Goal: Transaction & Acquisition: Purchase product/service

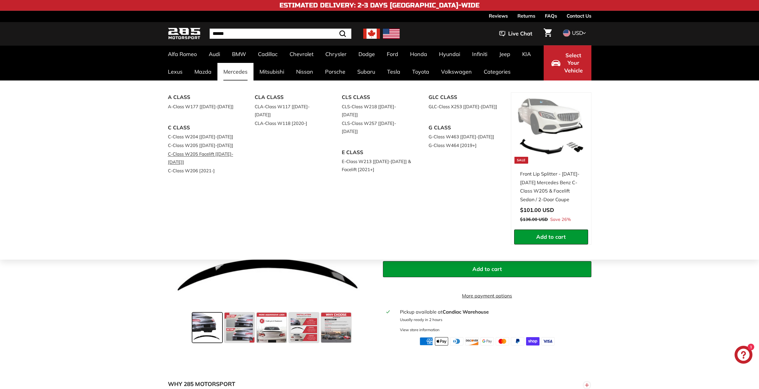
click at [193, 156] on link "C-Class W205 Facelift [[DATE]-[DATE]]" at bounding box center [203, 158] width 70 height 17
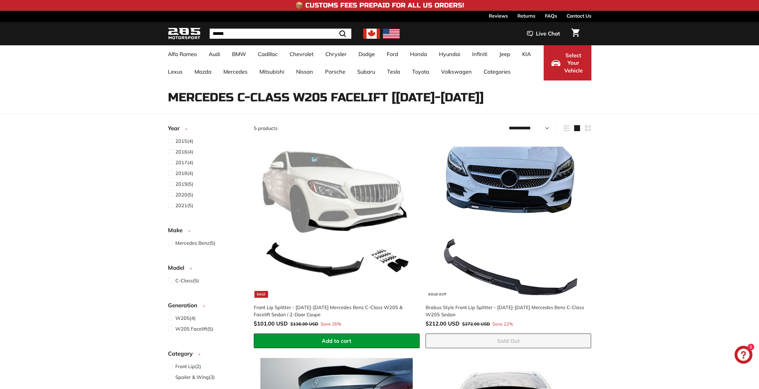
select select "**********"
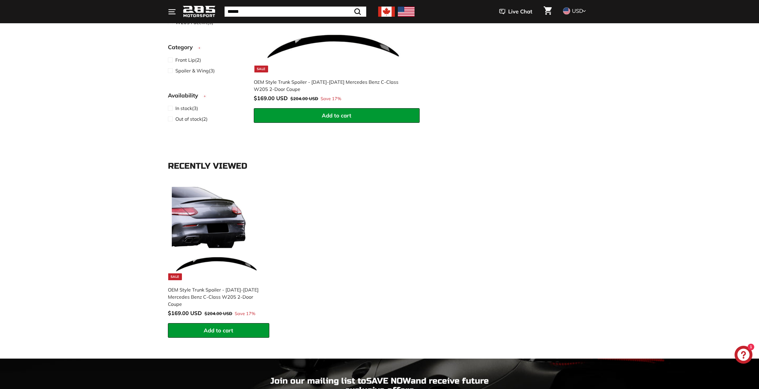
scroll to position [626, 0]
